Goal: Task Accomplishment & Management: Use online tool/utility

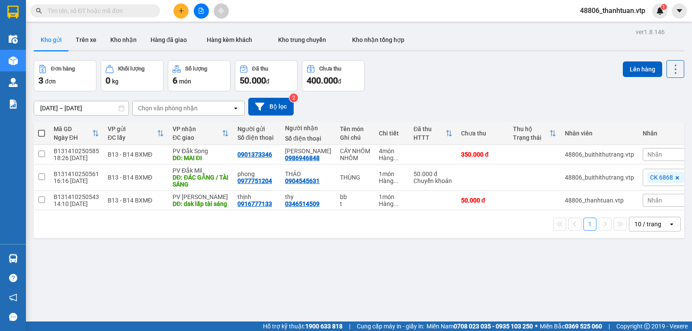
click at [83, 9] on input "text" at bounding box center [99, 11] width 102 height 10
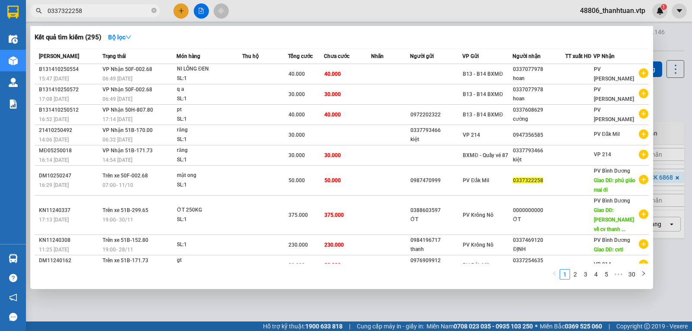
type input "0337322258"
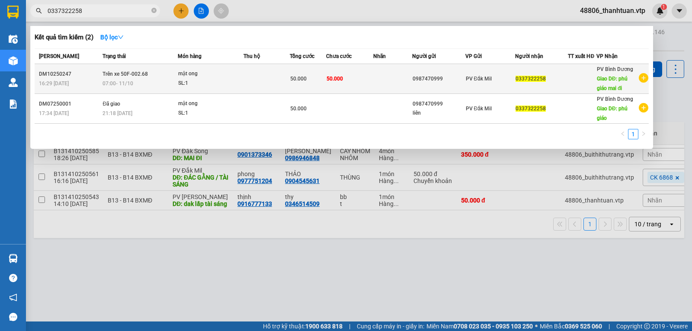
click at [244, 79] on td at bounding box center [267, 79] width 46 height 30
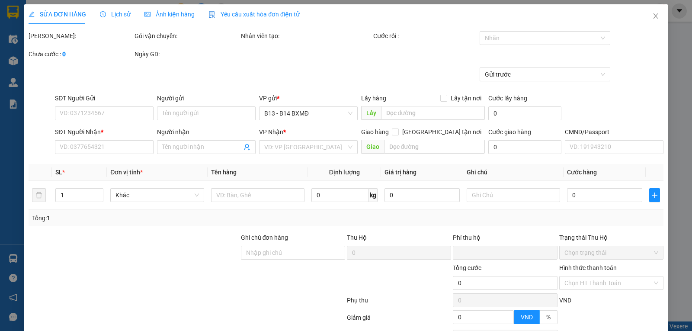
type input "2.500"
type input "0987470999"
type input "0337322258"
type input "phú giáo mai đi"
type input "HÀNG ĐỂ 214 XE BÁO KHÔNG GIAO"
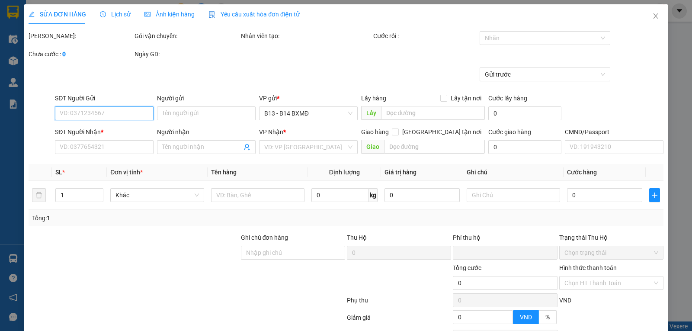
type input "0"
type input "50.000"
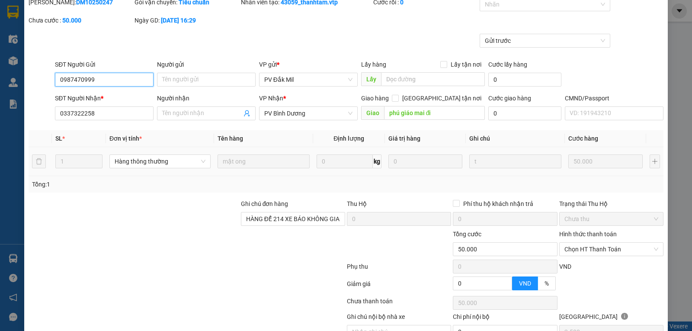
scroll to position [93, 0]
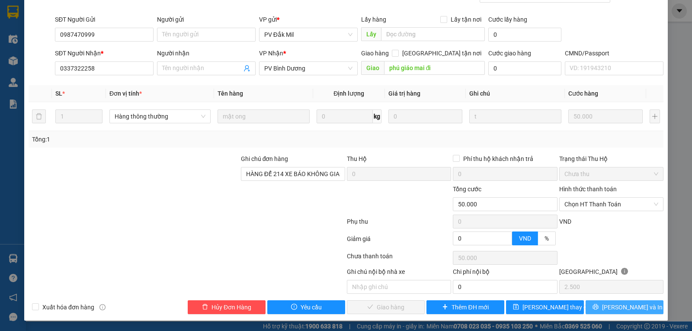
click at [598, 306] on icon "printer" at bounding box center [596, 307] width 6 height 6
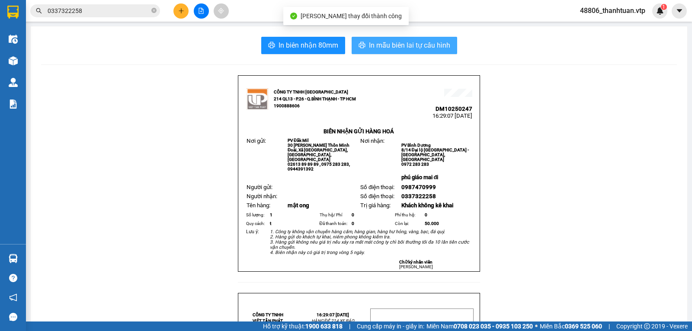
drag, startPoint x: 385, startPoint y: 46, endPoint x: 371, endPoint y: 51, distance: 14.4
click at [385, 46] on span "In mẫu biên lai tự cấu hình" at bounding box center [409, 45] width 81 height 11
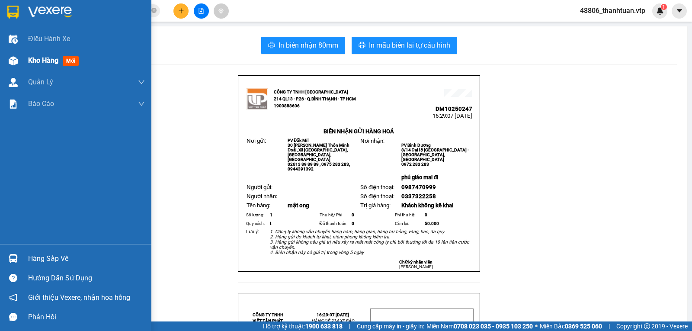
click at [39, 58] on span "Kho hàng" at bounding box center [43, 60] width 30 height 8
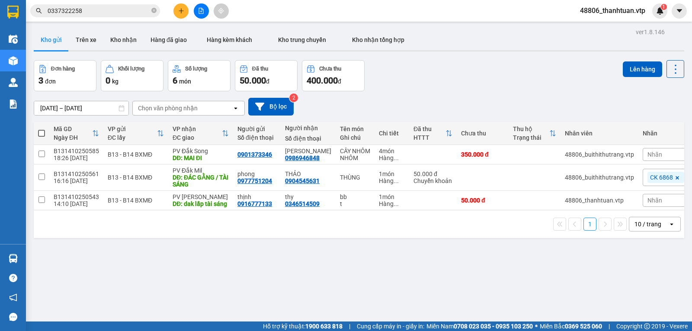
click at [43, 136] on span at bounding box center [41, 133] width 7 height 7
click at [42, 129] on input "checkbox" at bounding box center [42, 129] width 0 height 0
checkbox input "true"
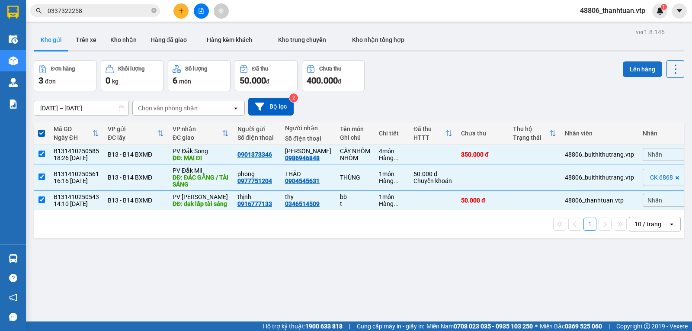
click at [629, 67] on button "Lên hàng" at bounding box center [642, 69] width 39 height 16
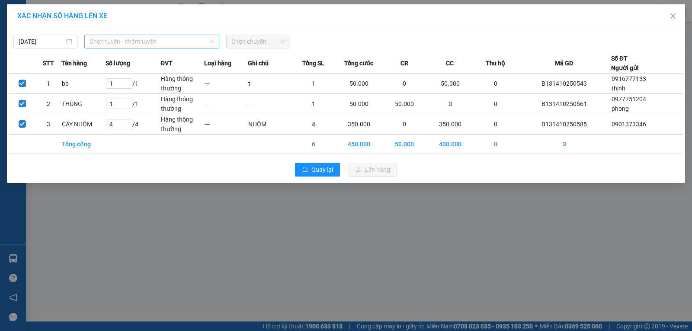
click at [118, 40] on span "Chọn tuyến - nhóm tuyến" at bounding box center [152, 41] width 125 height 13
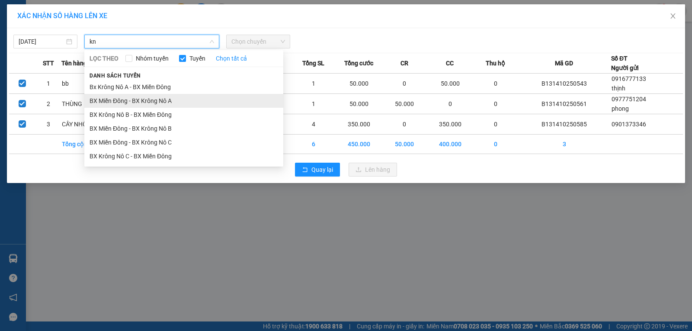
type input "kn"
click at [148, 99] on li "BX Miền Đông - BX Krông Nô A" at bounding box center [183, 101] width 199 height 14
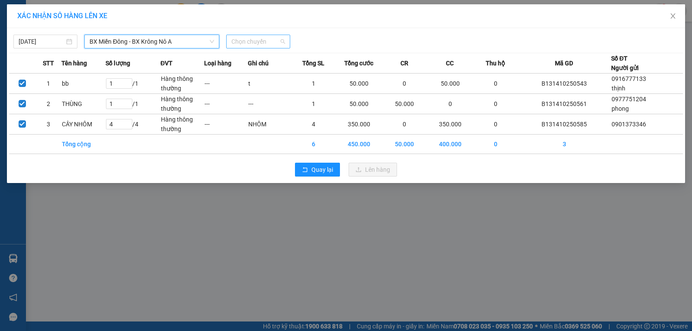
click at [239, 43] on span "Chọn chuyến" at bounding box center [258, 41] width 54 height 13
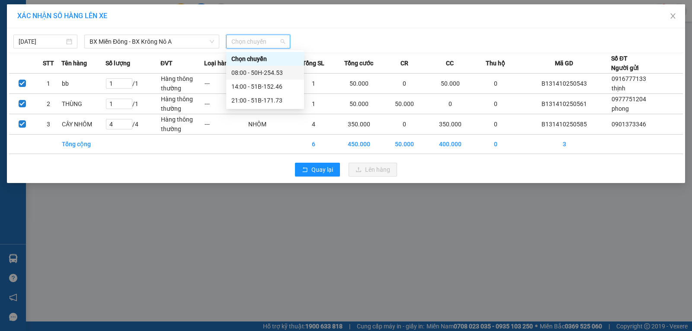
click at [249, 73] on div "08:00 - 50H-254.53" at bounding box center [264, 73] width 67 height 10
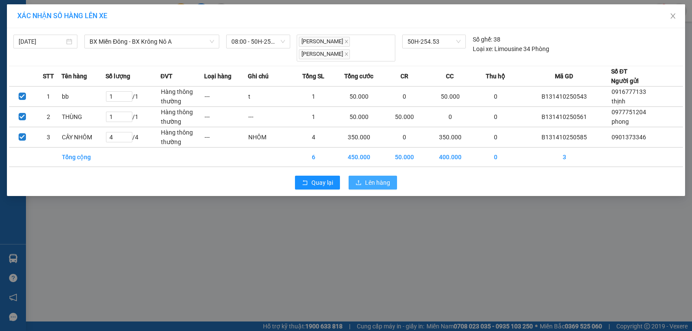
click at [387, 178] on span "Lên hàng" at bounding box center [377, 183] width 25 height 10
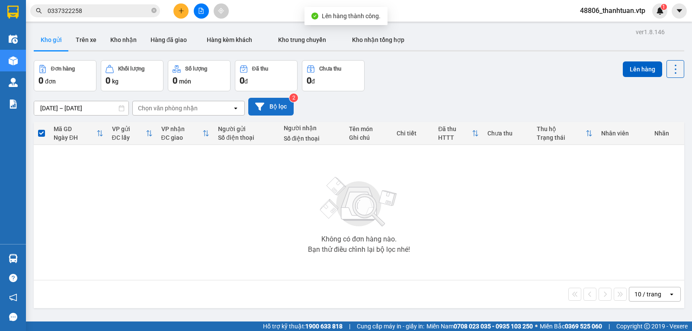
click at [278, 108] on button "Bộ lọc" at bounding box center [270, 107] width 45 height 18
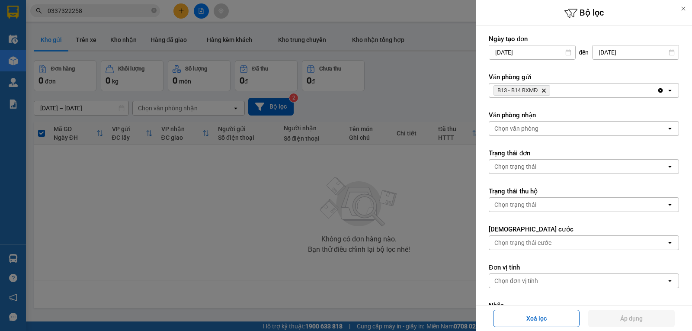
click at [546, 90] on icon "B13 - B14 BXMĐ, close by backspace" at bounding box center [544, 91] width 4 height 4
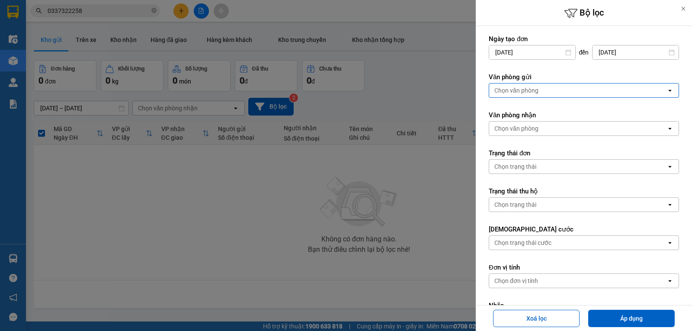
click at [540, 92] on div "Chọn văn phòng" at bounding box center [577, 91] width 177 height 14
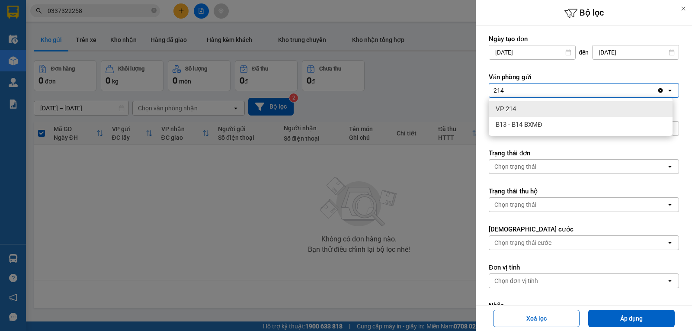
type input "214"
click at [525, 112] on div "VP 214" at bounding box center [581, 109] width 184 height 16
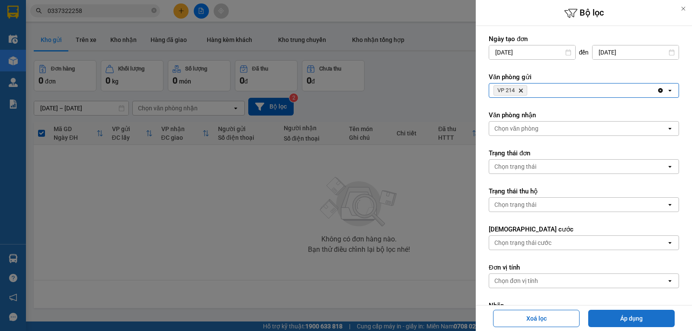
click at [616, 317] on button "Áp dụng" at bounding box center [631, 318] width 87 height 17
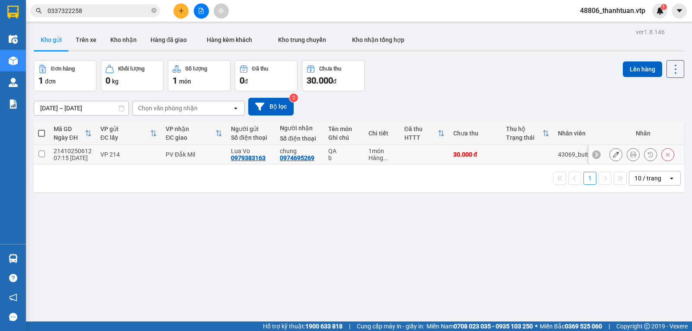
click at [42, 157] on input "checkbox" at bounding box center [42, 154] width 6 height 6
checkbox input "true"
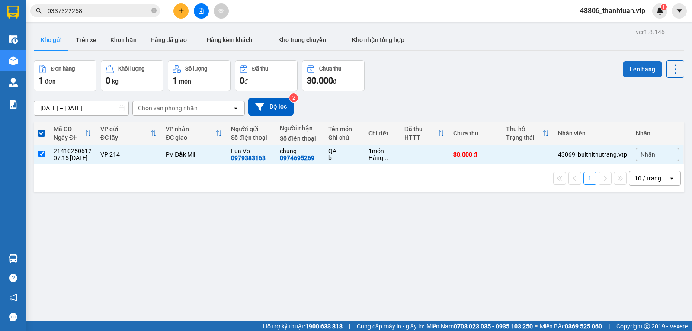
click at [624, 70] on button "Lên hàng" at bounding box center [642, 69] width 39 height 16
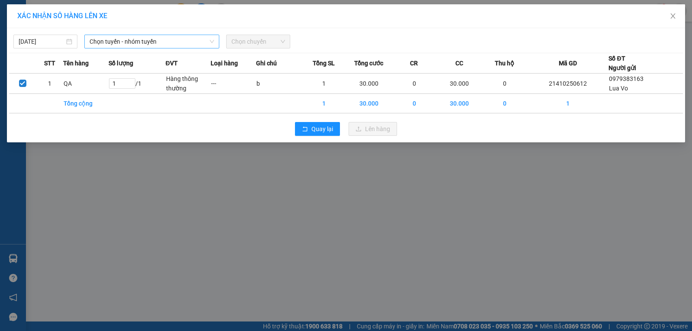
click at [195, 42] on span "Chọn tuyến - nhóm tuyến" at bounding box center [152, 41] width 125 height 13
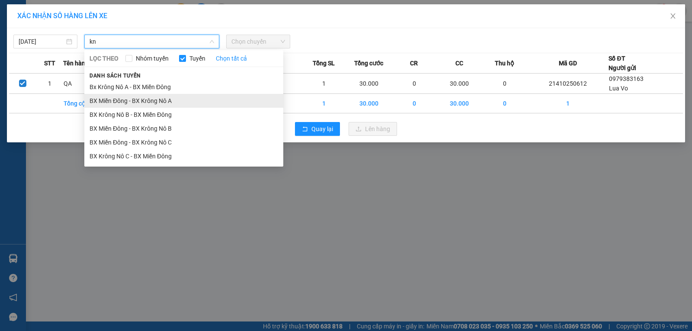
type input "kn"
drag, startPoint x: 169, startPoint y: 100, endPoint x: 221, endPoint y: 63, distance: 63.9
click at [170, 100] on li "BX Miền Đông - BX Krông Nô A" at bounding box center [183, 101] width 199 height 14
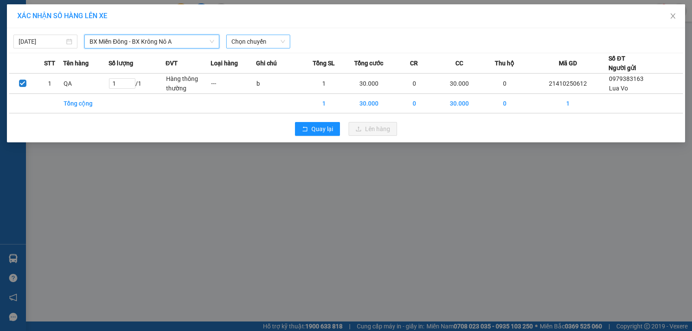
click at [242, 39] on span "Chọn chuyến" at bounding box center [258, 41] width 54 height 13
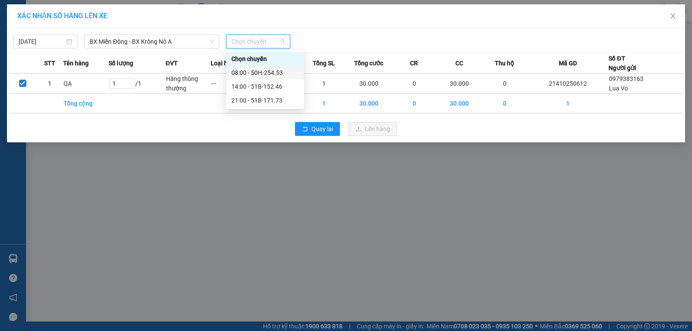
click at [246, 73] on div "08:00 - 50H-254.53" at bounding box center [264, 73] width 67 height 10
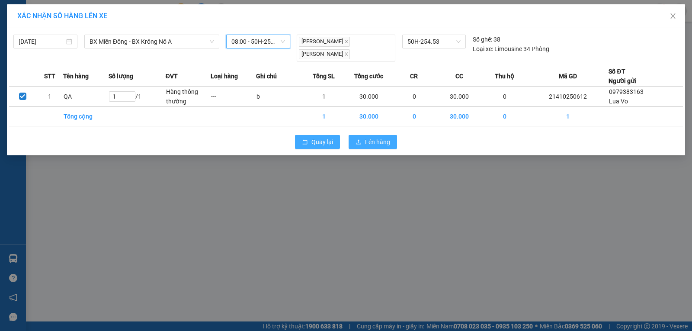
drag, startPoint x: 374, startPoint y: 133, endPoint x: 297, endPoint y: 139, distance: 76.8
click at [371, 137] on span "Lên hàng" at bounding box center [377, 142] width 25 height 10
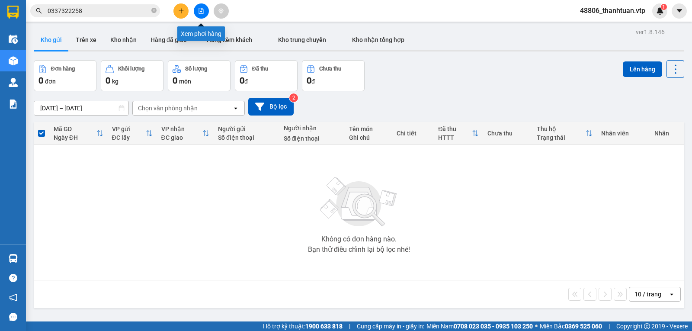
click at [201, 13] on icon "file-add" at bounding box center [201, 11] width 6 height 6
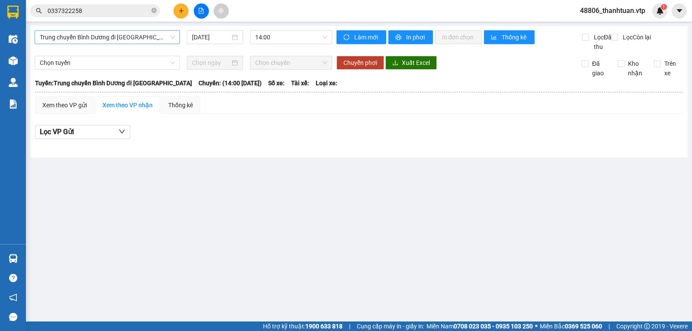
click at [140, 40] on span "Trung chuyển Bình Dương đi BXMĐ" at bounding box center [107, 37] width 135 height 13
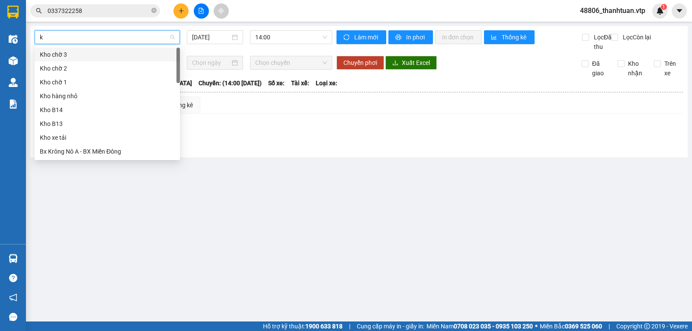
type input "kn"
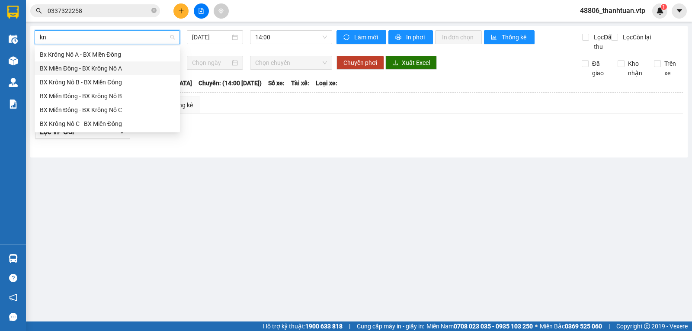
drag, startPoint x: 127, startPoint y: 67, endPoint x: 165, endPoint y: 64, distance: 37.7
click at [128, 67] on div "BX Miền Đông - BX Krông Nô A" at bounding box center [107, 69] width 135 height 10
type input "12/10/2025"
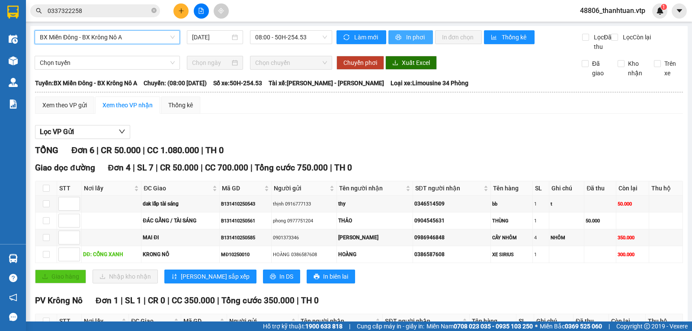
click at [409, 39] on span "In phơi" at bounding box center [416, 37] width 20 height 10
